Goal: Information Seeking & Learning: Learn about a topic

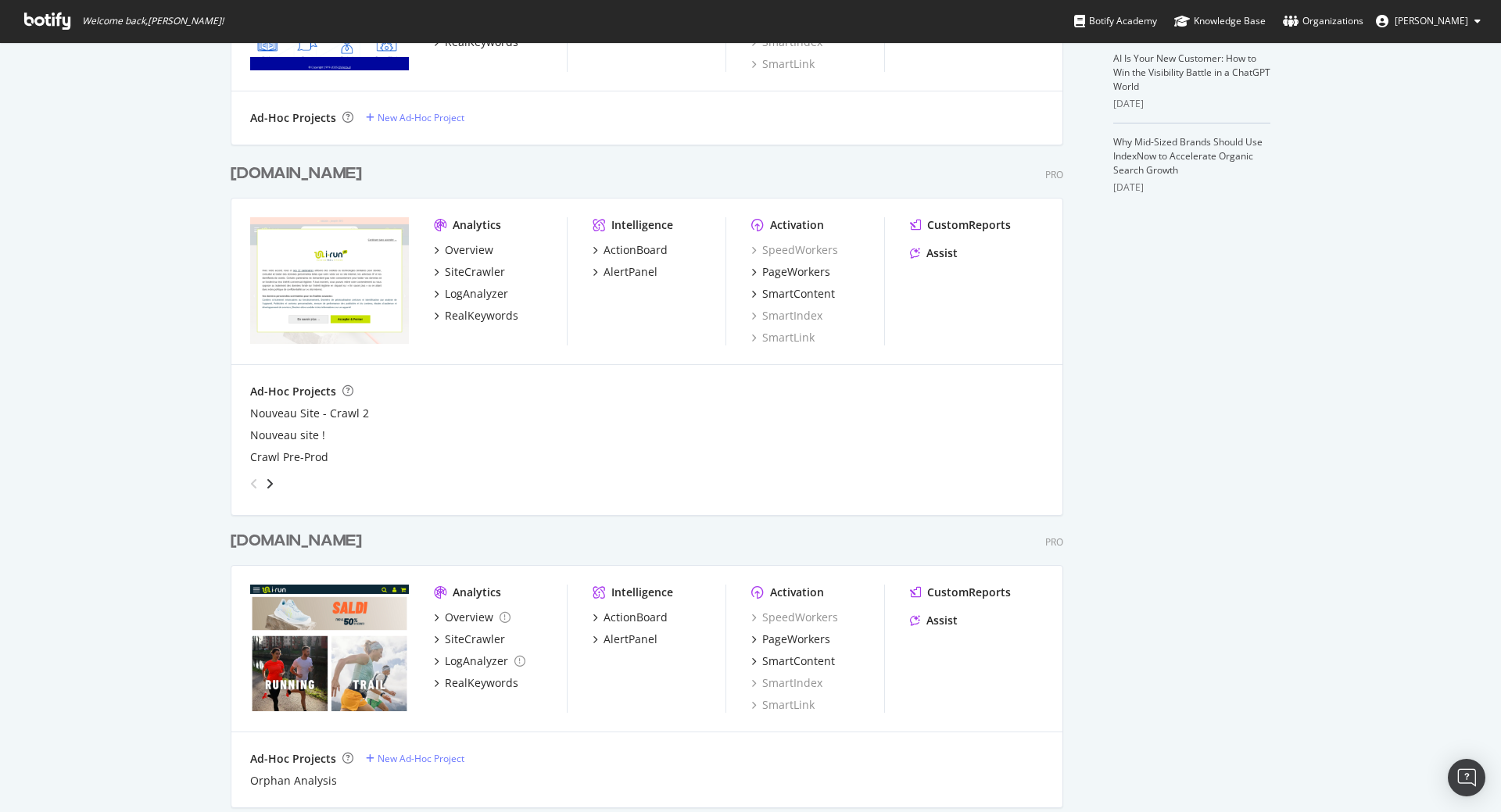
scroll to position [346, 0]
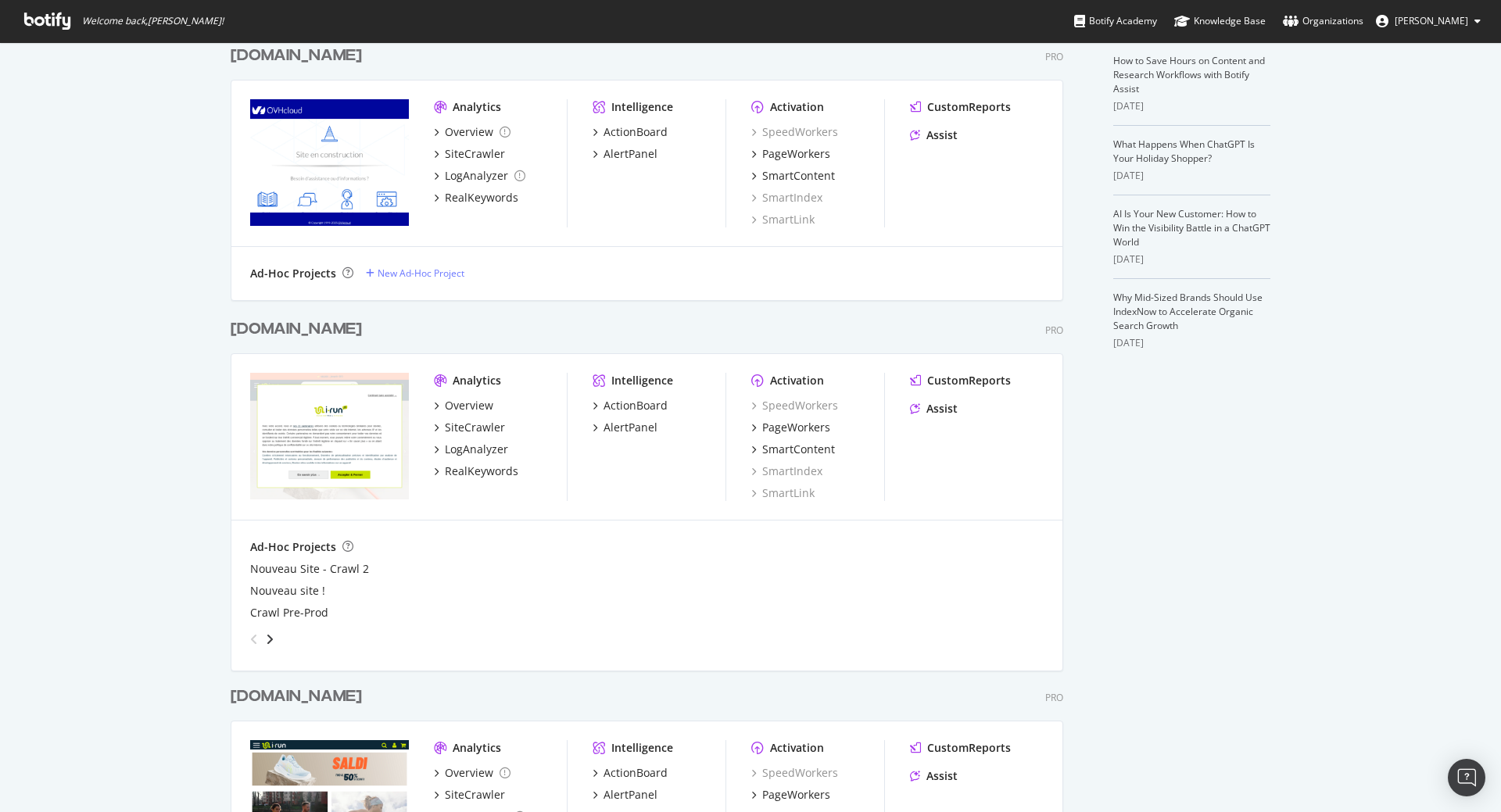
click at [245, 329] on div "[DOMAIN_NAME]" at bounding box center [295, 329] width 131 height 22
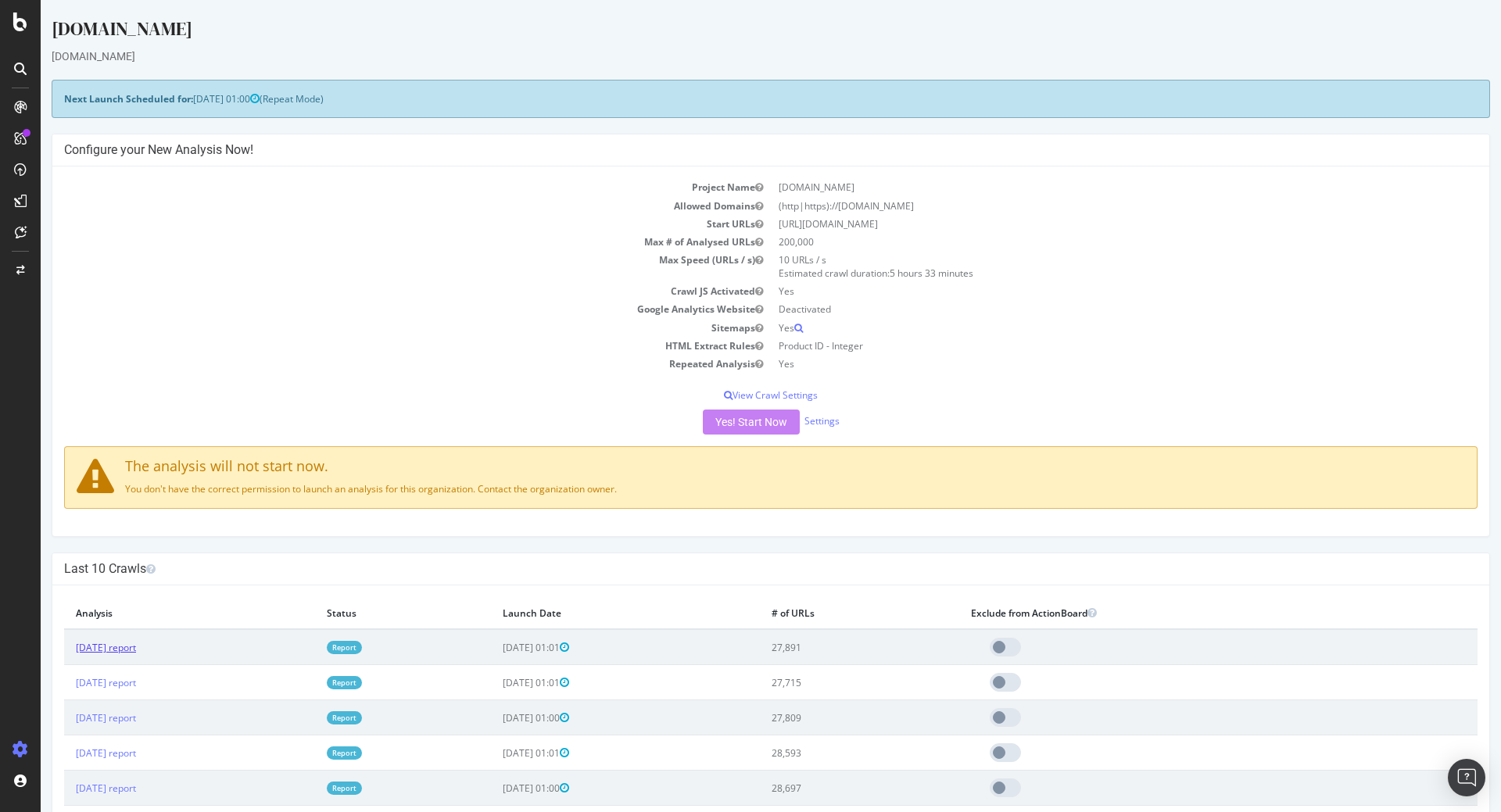
click at [136, 645] on link "[DATE] report" at bounding box center [106, 647] width 60 height 13
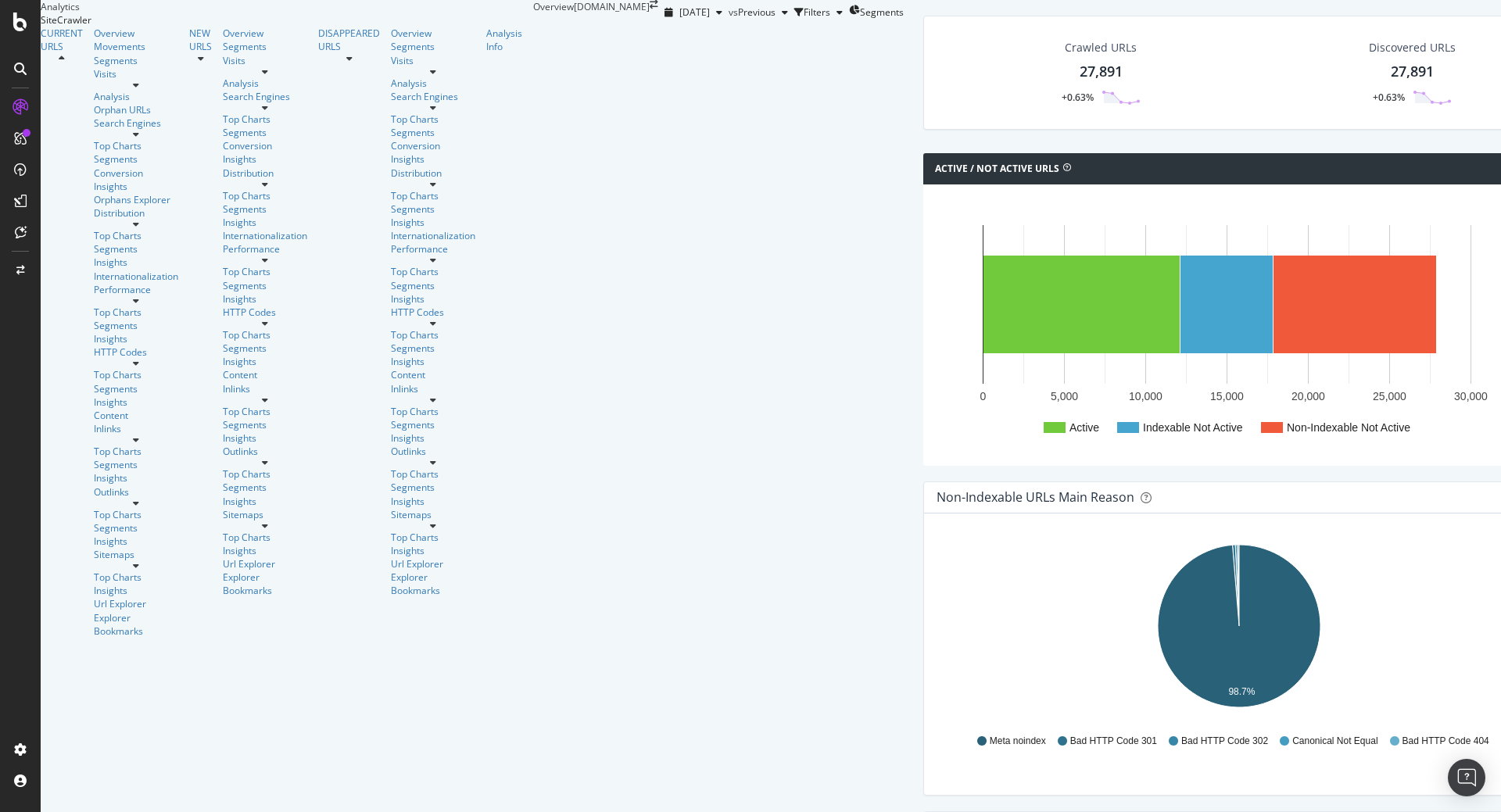
click at [139, 90] on icon at bounding box center [136, 85] width 6 height 9
click at [156, 139] on div at bounding box center [136, 135] width 84 height 9
click at [139, 220] on icon at bounding box center [136, 225] width 6 height 9
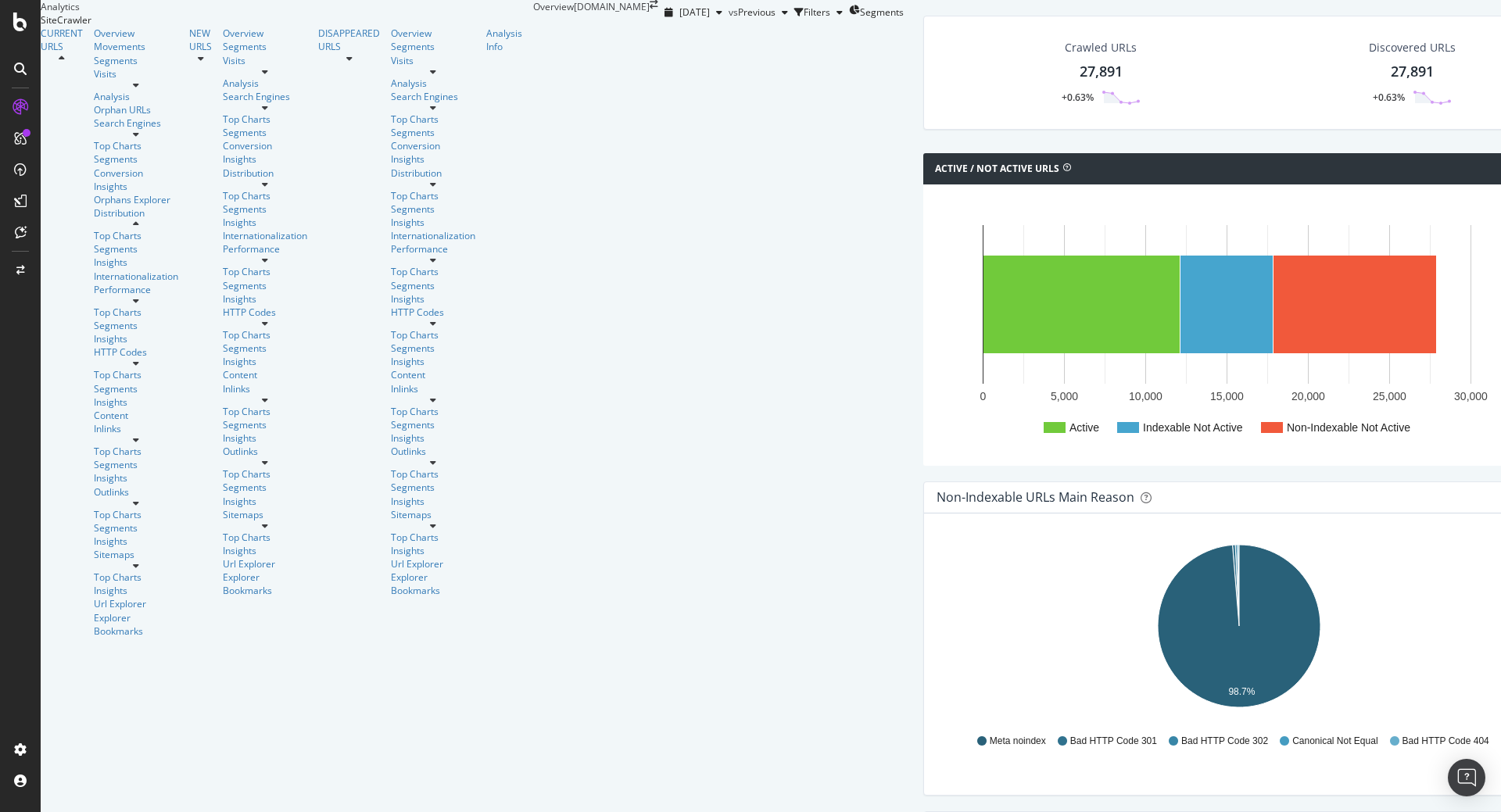
click at [139, 220] on icon at bounding box center [136, 225] width 6 height 9
click at [149, 296] on div at bounding box center [136, 301] width 84 height 9
click at [150, 358] on div at bounding box center [136, 363] width 84 height 9
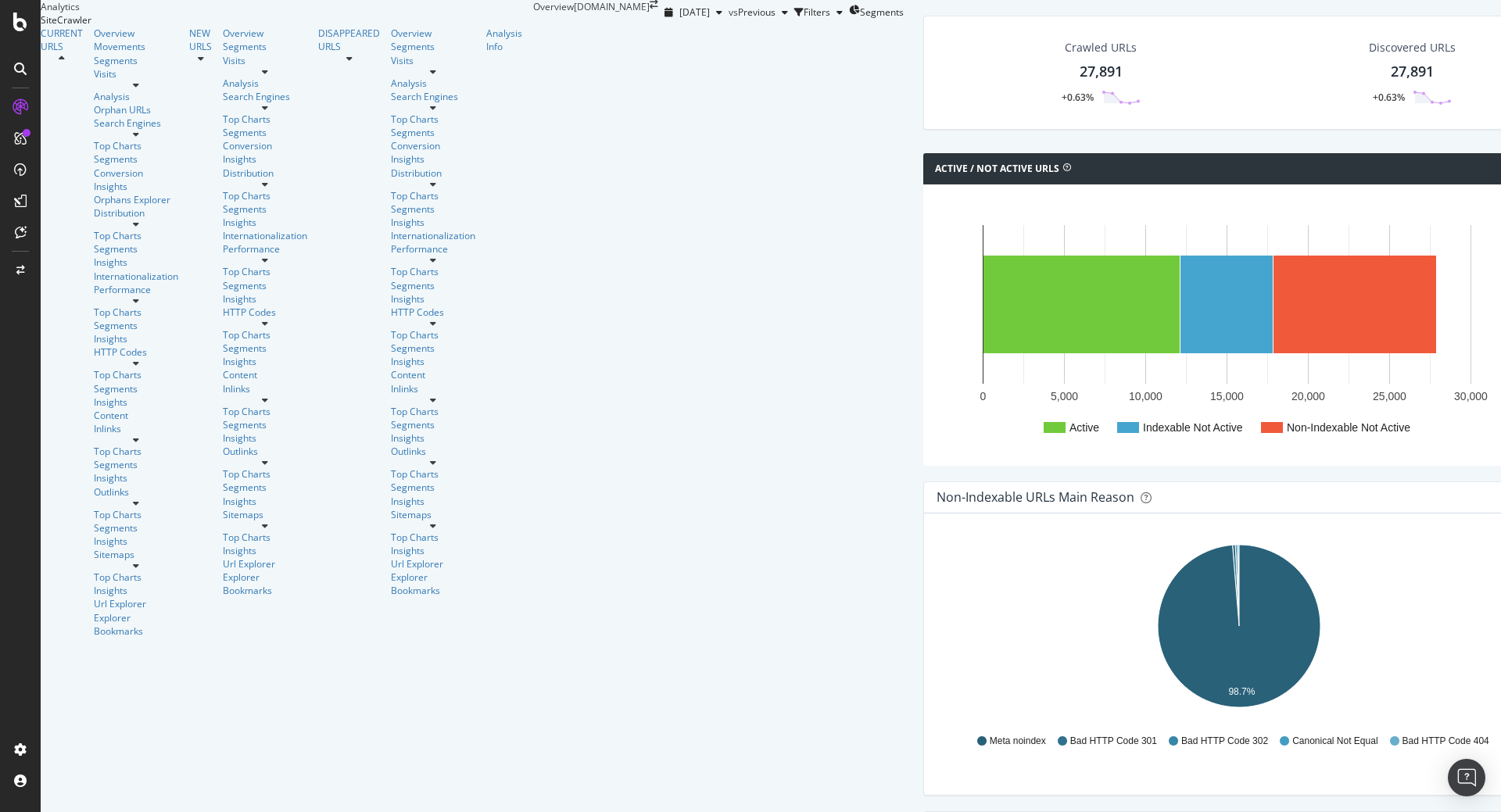
click at [150, 358] on div at bounding box center [136, 363] width 84 height 9
click at [139, 358] on icon at bounding box center [136, 363] width 6 height 9
click at [139, 435] on icon at bounding box center [136, 440] width 6 height 9
click at [122, 242] on div "CustomReports" at bounding box center [96, 241] width 77 height 16
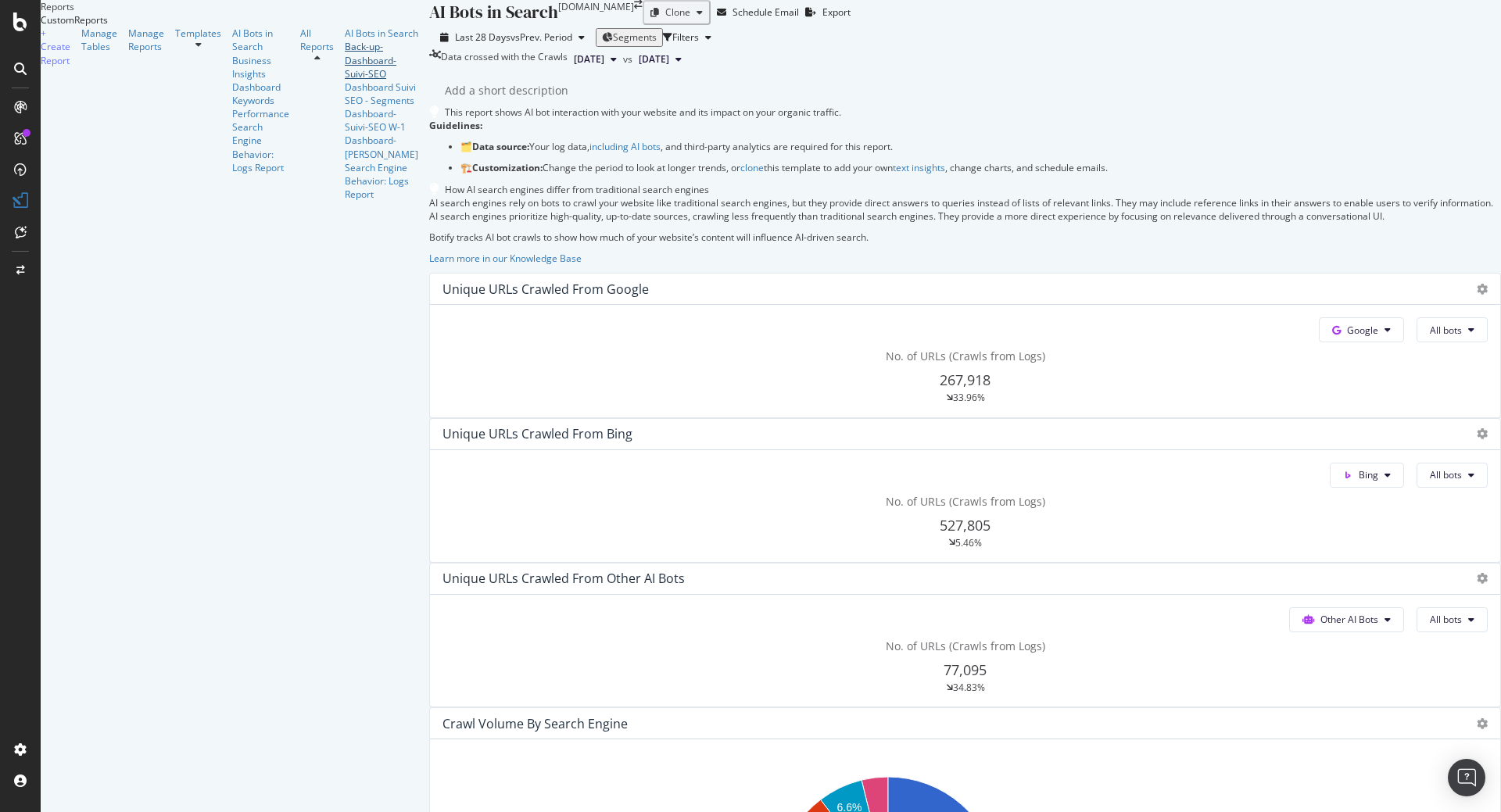
click at [344, 80] on div "Back-up-Dashboard-Suivi-SEO" at bounding box center [381, 59] width 73 height 40
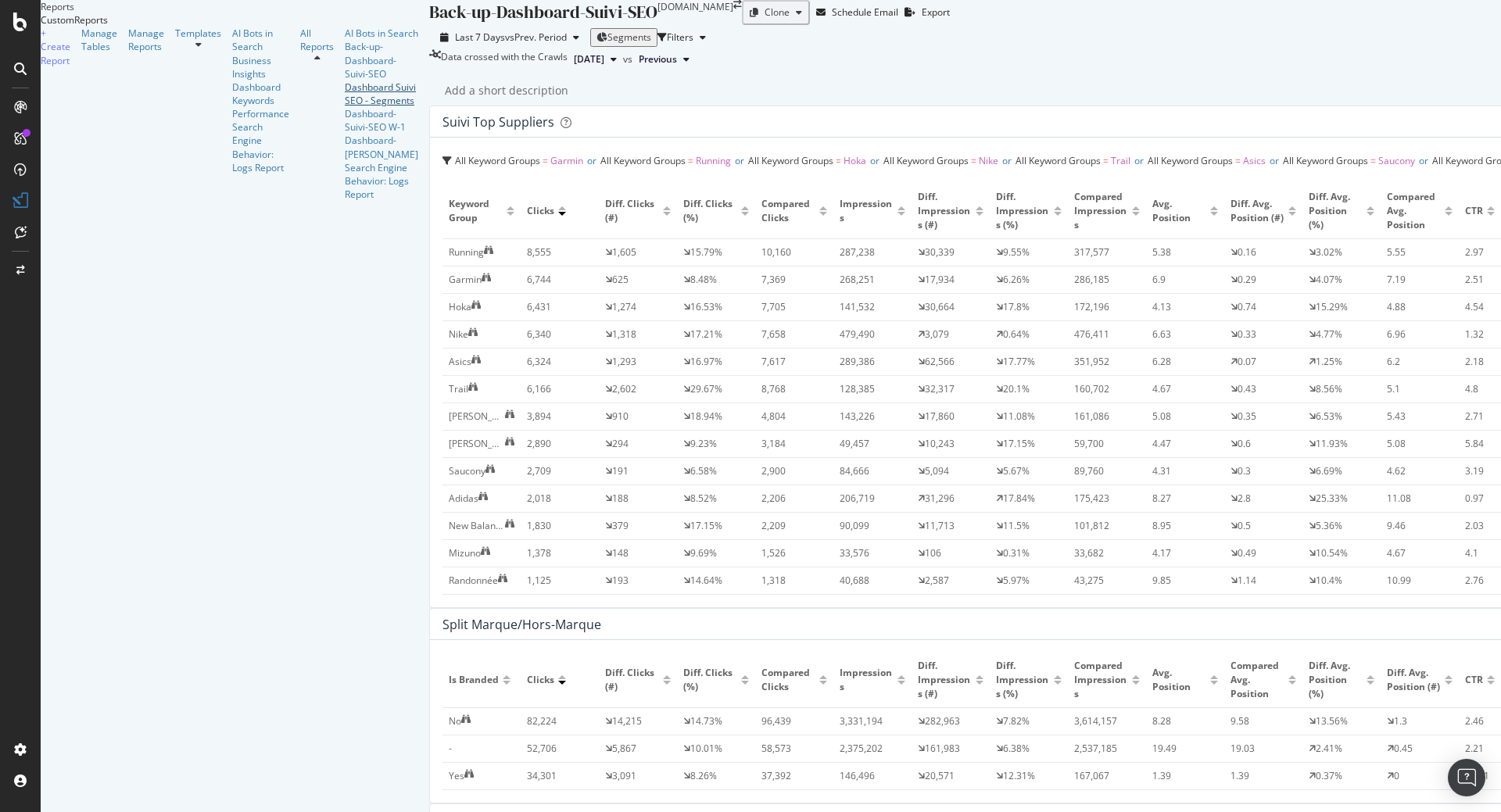
click at [344, 107] on div "Dashboard Suivi SEO - Segments" at bounding box center [381, 94] width 73 height 27
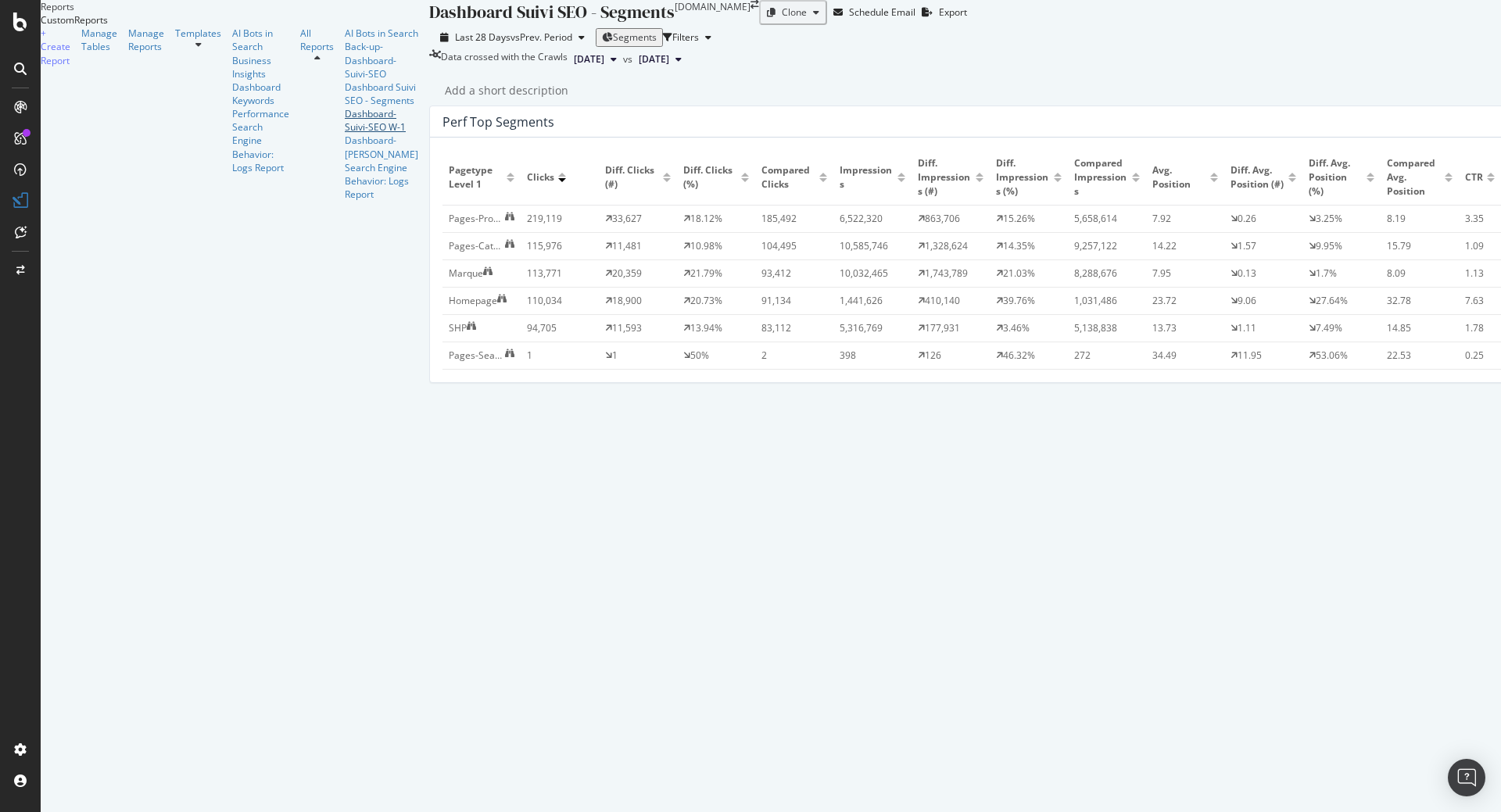
click at [344, 134] on div "Dashboard-Suivi-SEO W-1" at bounding box center [381, 120] width 73 height 27
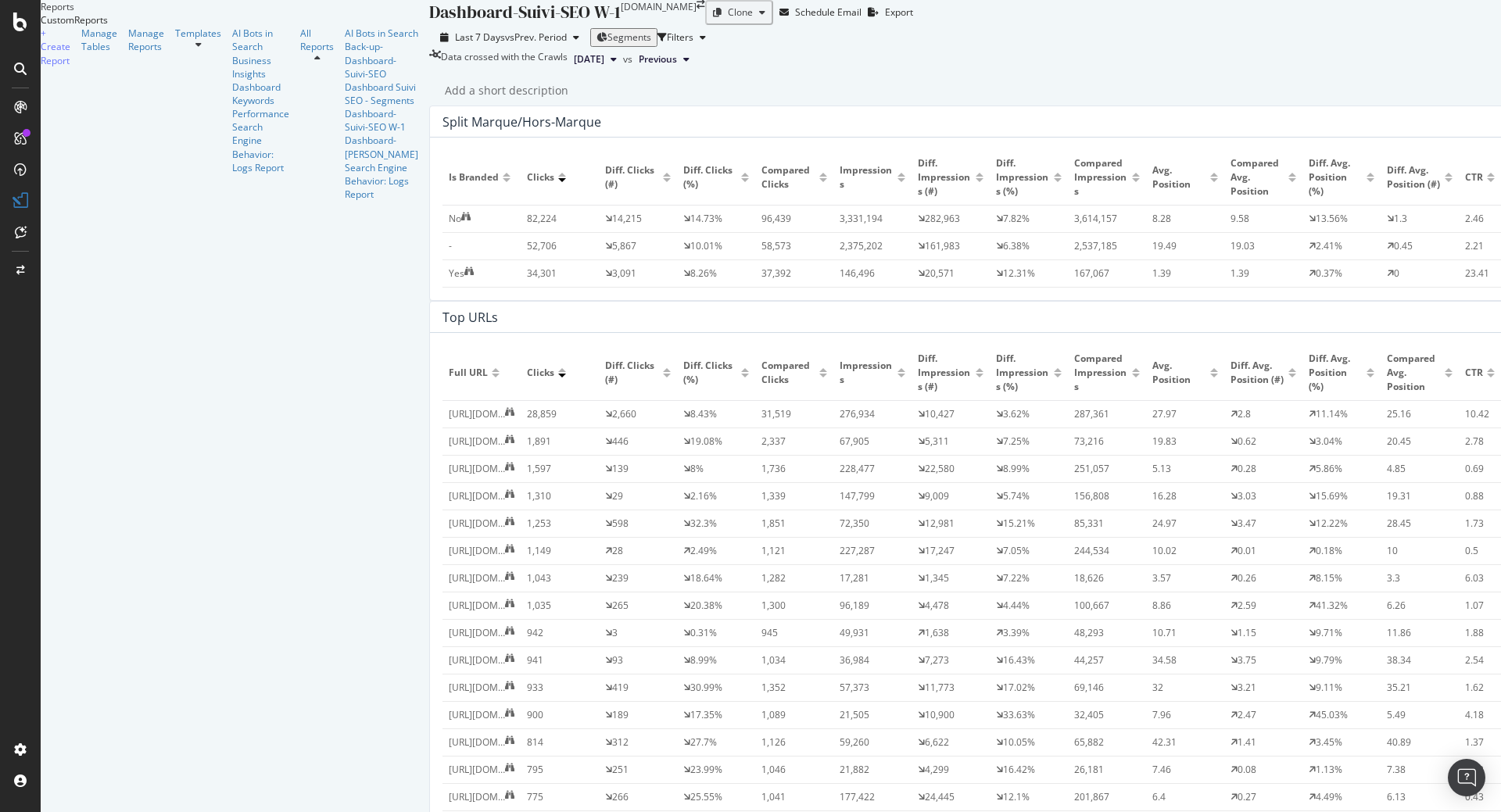
scroll to position [844, 0]
